Goal: Task Accomplishment & Management: Use online tool/utility

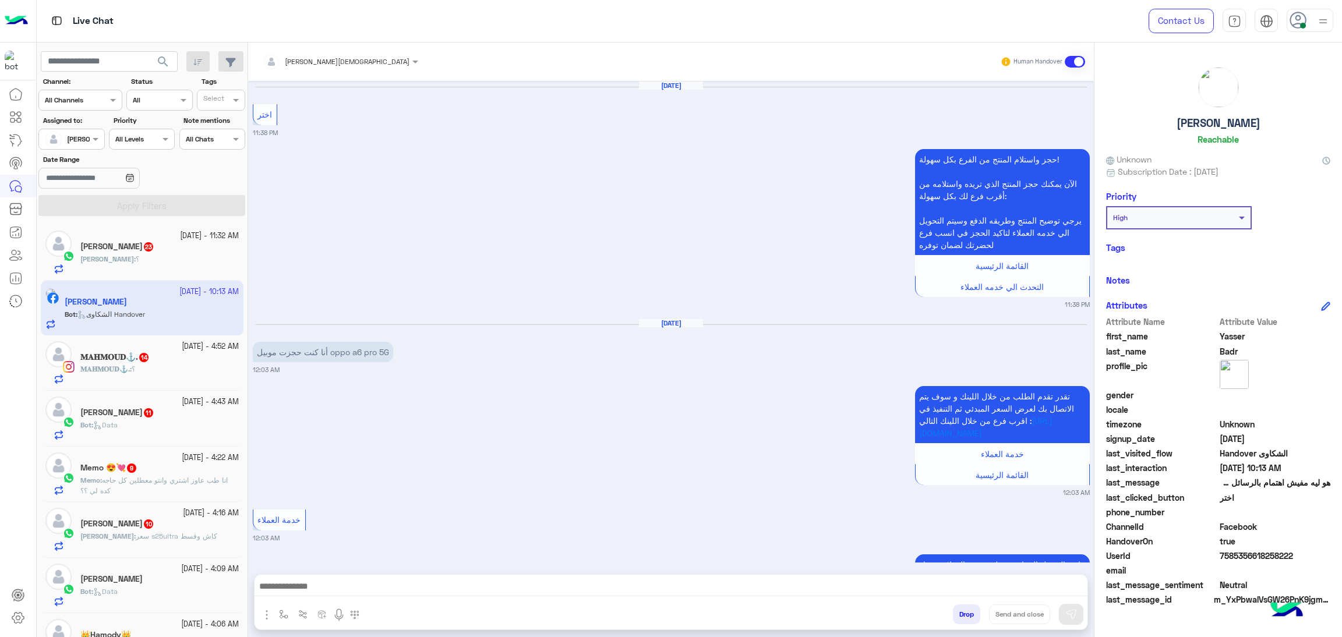
scroll to position [1837, 0]
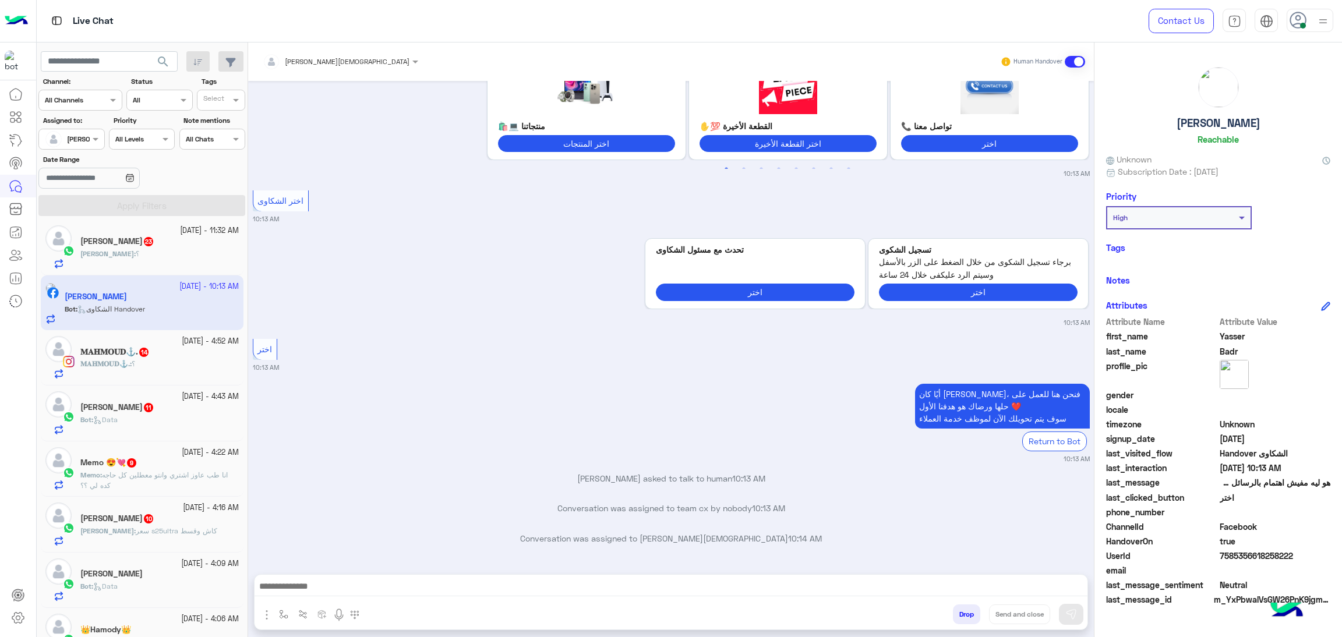
click at [1299, 17] on icon at bounding box center [1297, 20] width 17 height 17
click at [1225, 147] on label "Busy" at bounding box center [1260, 140] width 127 height 21
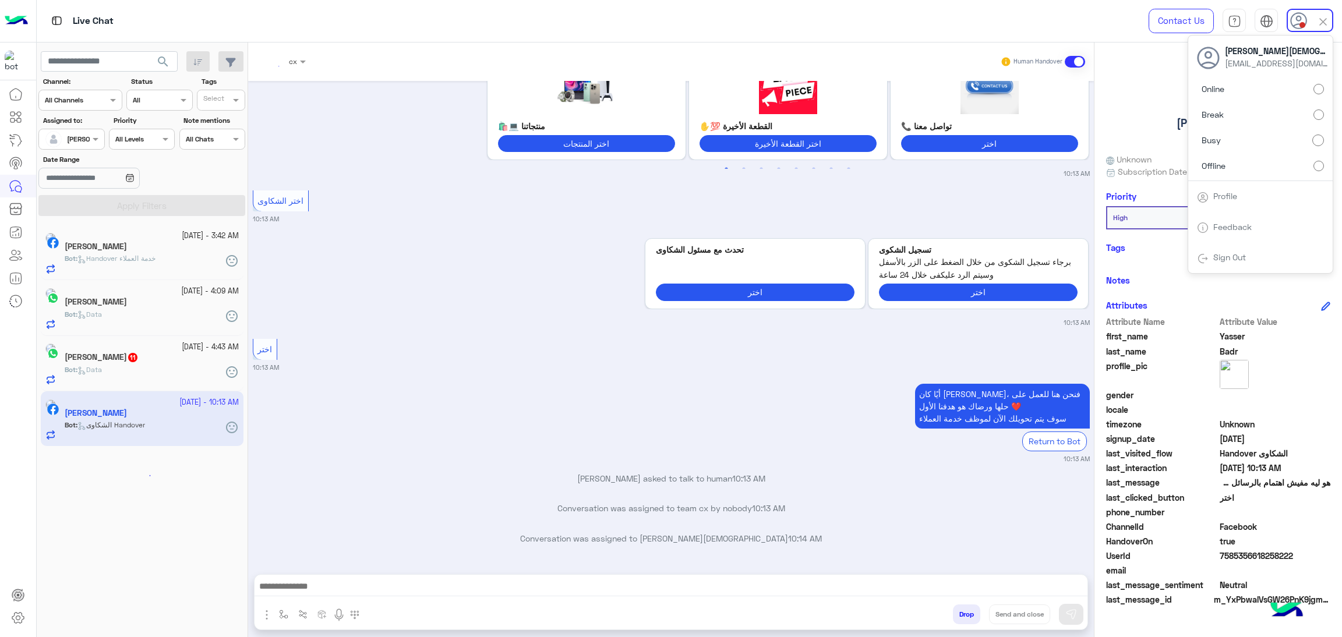
scroll to position [0, 0]
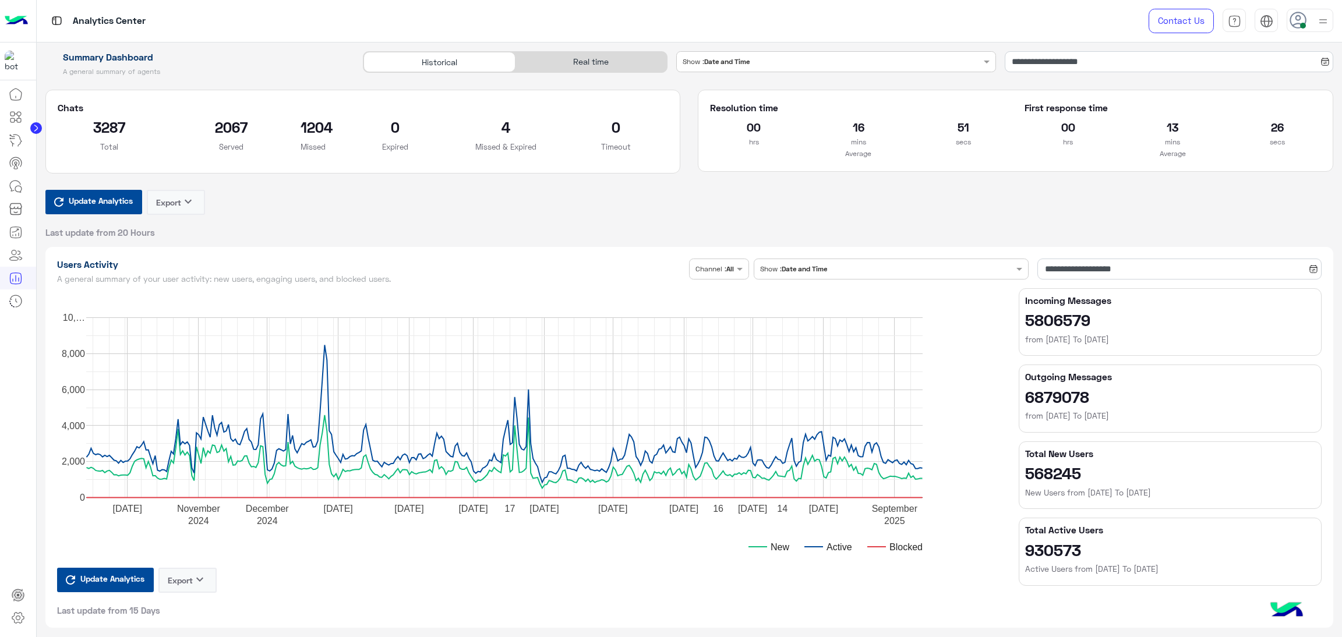
click at [567, 62] on div "Real time" at bounding box center [590, 62] width 151 height 20
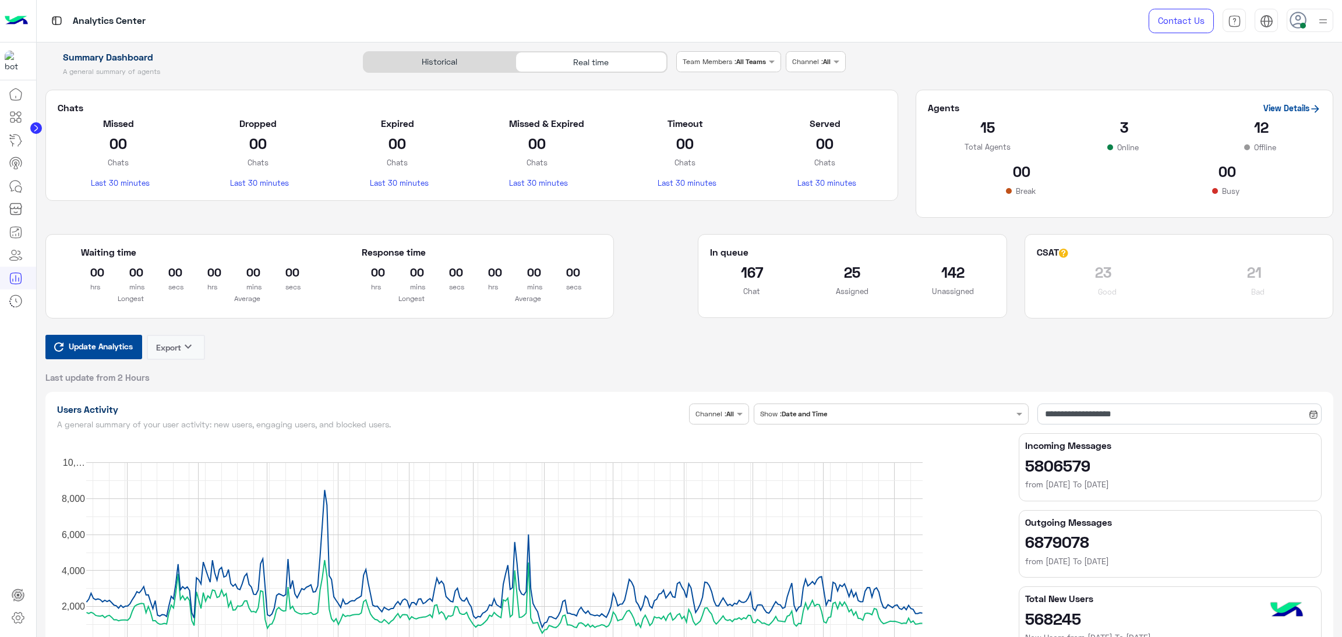
click at [73, 341] on span "Update Analytics" at bounding box center [101, 346] width 70 height 16
click at [104, 349] on span "Update Analytics" at bounding box center [101, 346] width 70 height 16
